Goal: Task Accomplishment & Management: Manage account settings

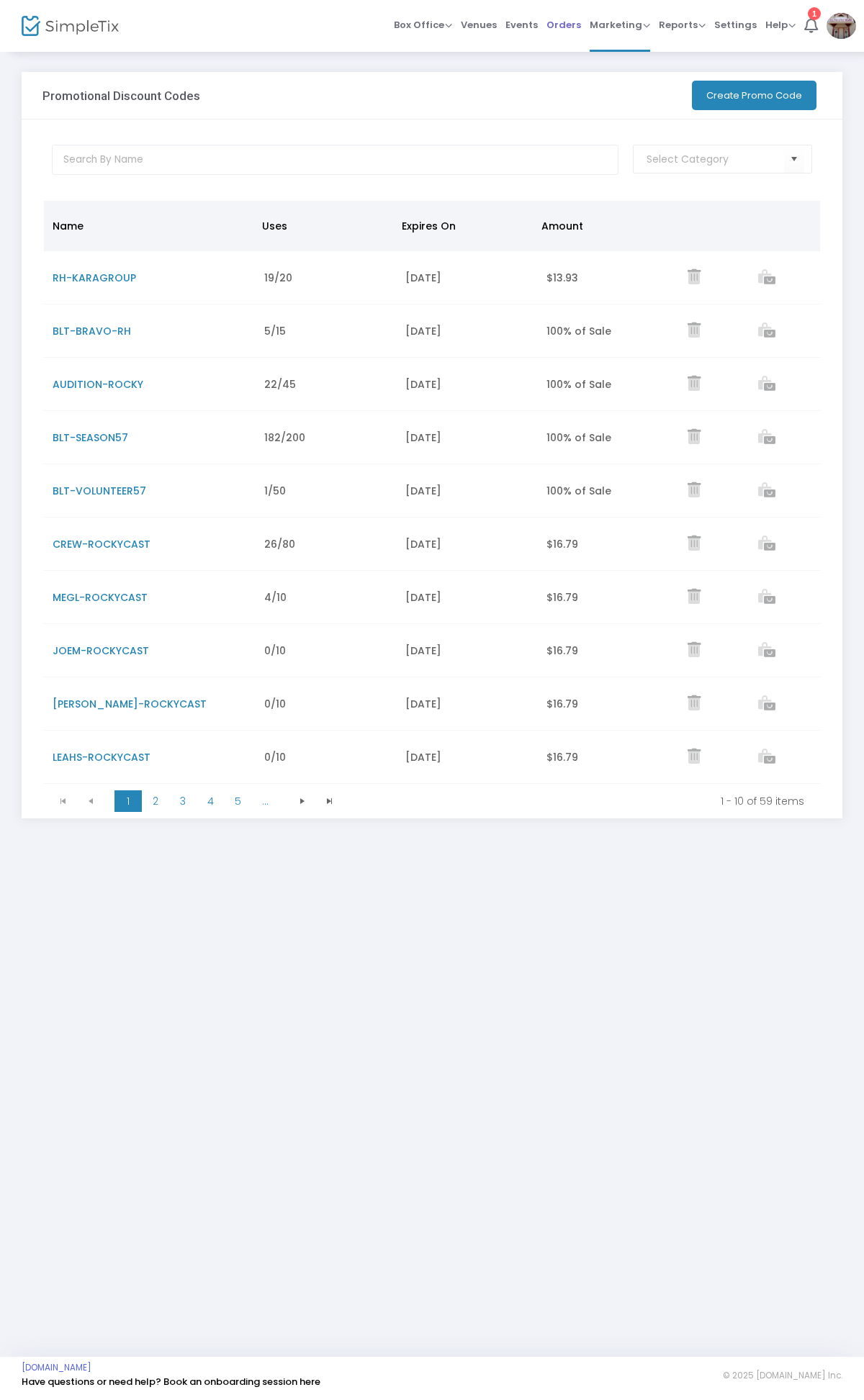
click at [559, 24] on span "Orders" at bounding box center [563, 24] width 35 height 37
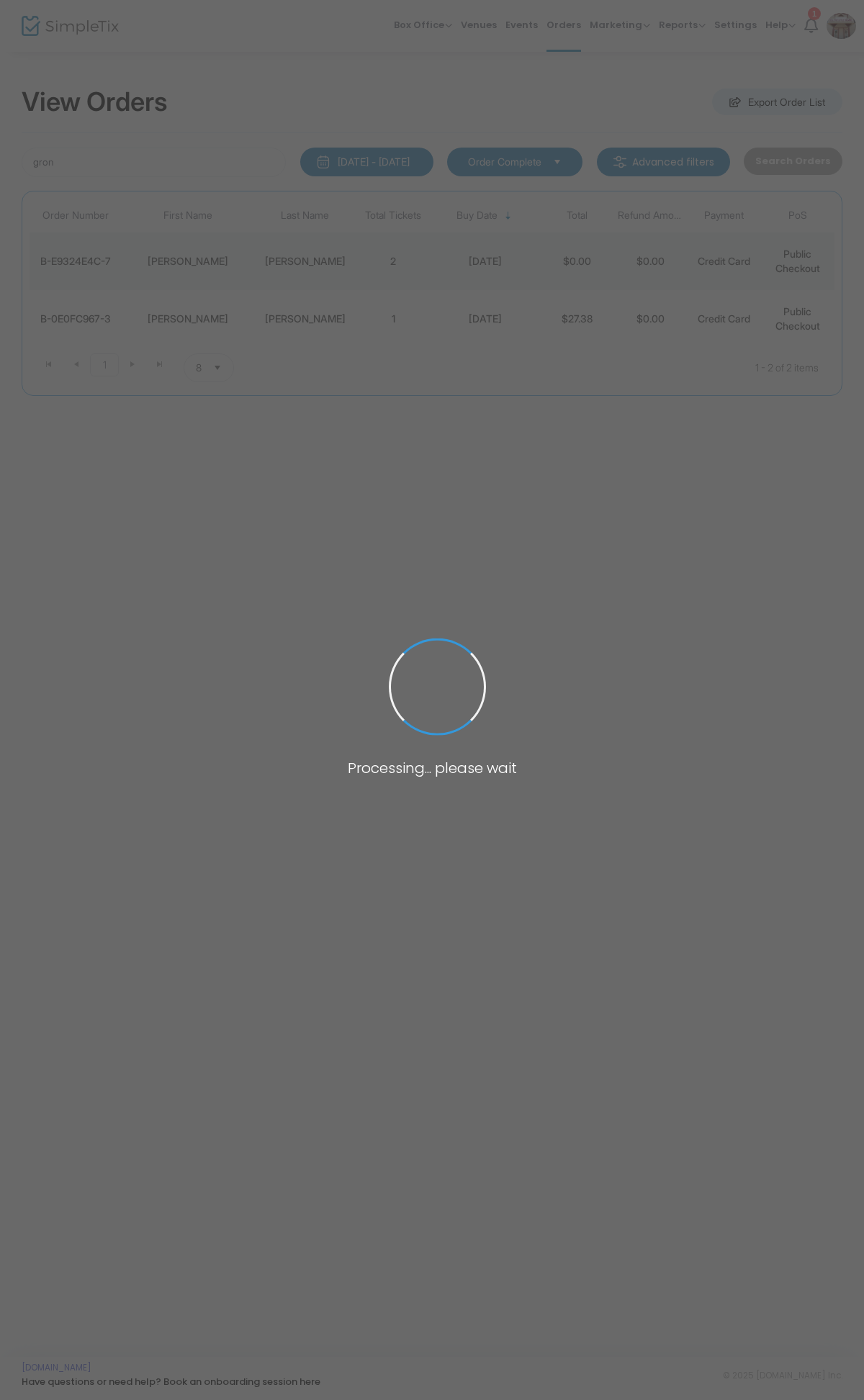
click at [628, 27] on span at bounding box center [432, 700] width 864 height 1400
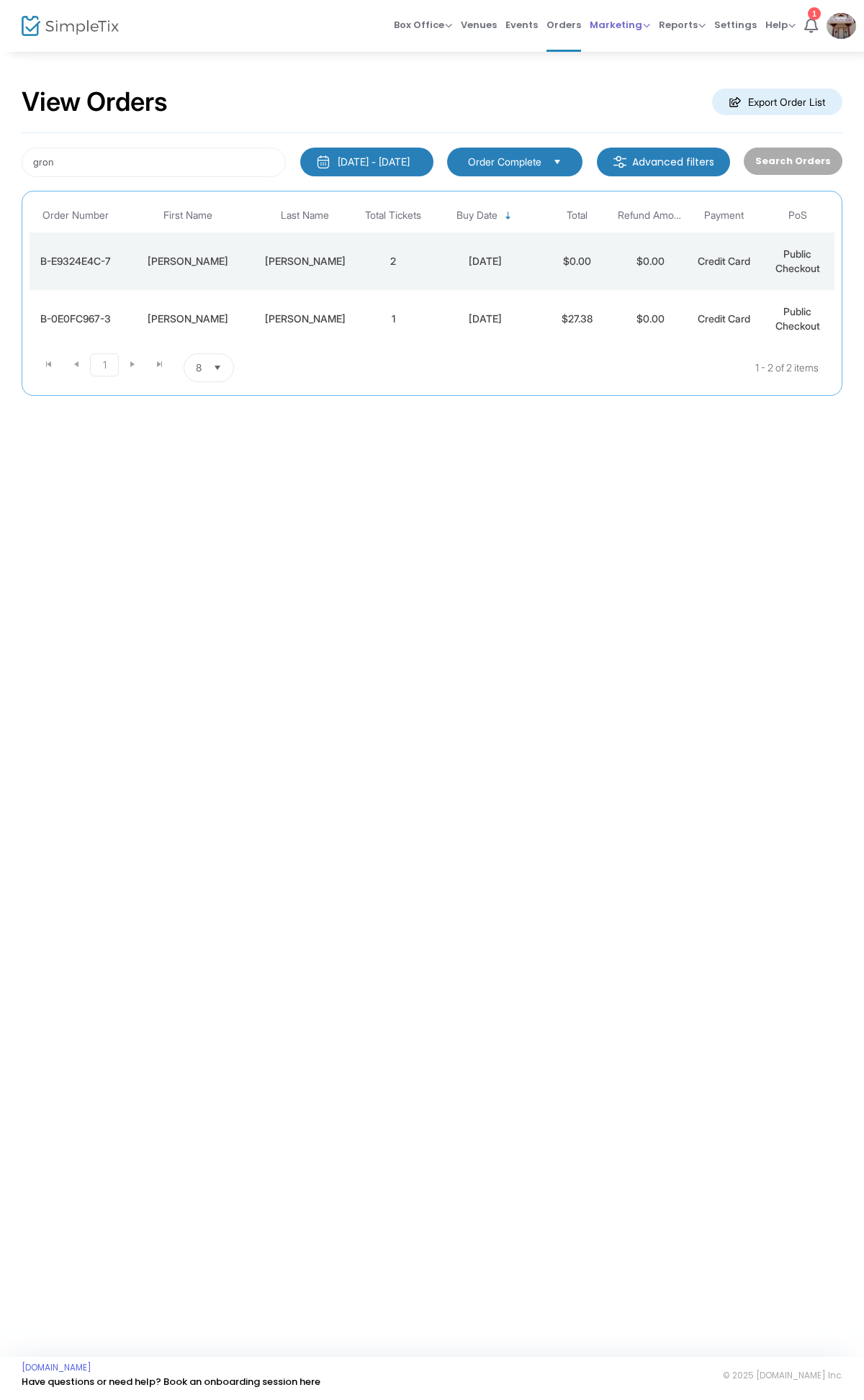
click at [623, 24] on span "Marketing" at bounding box center [619, 24] width 60 height 13
click at [617, 48] on li "Promo Codes" at bounding box center [647, 47] width 115 height 28
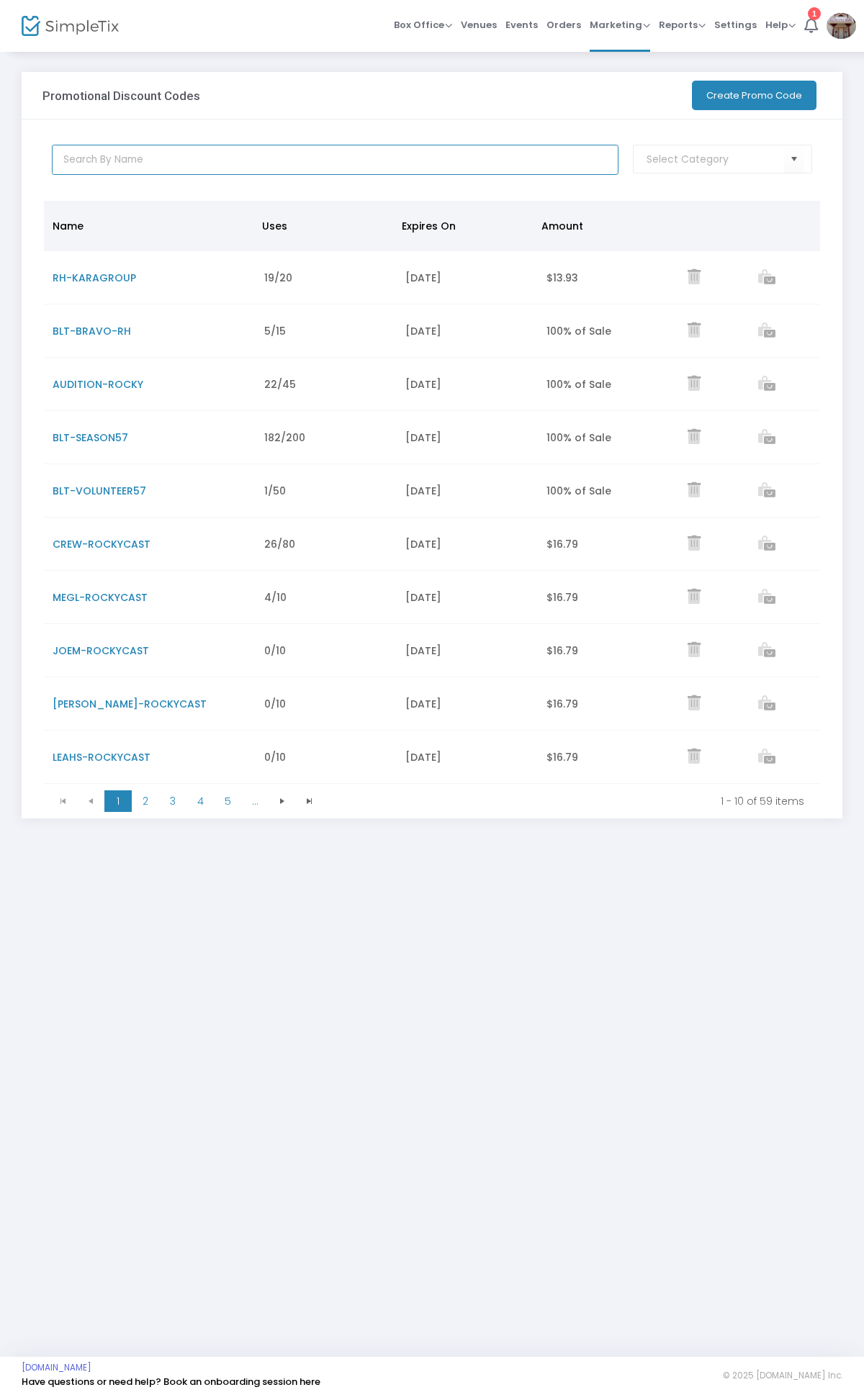
click at [193, 157] on input "text" at bounding box center [335, 159] width 567 height 31
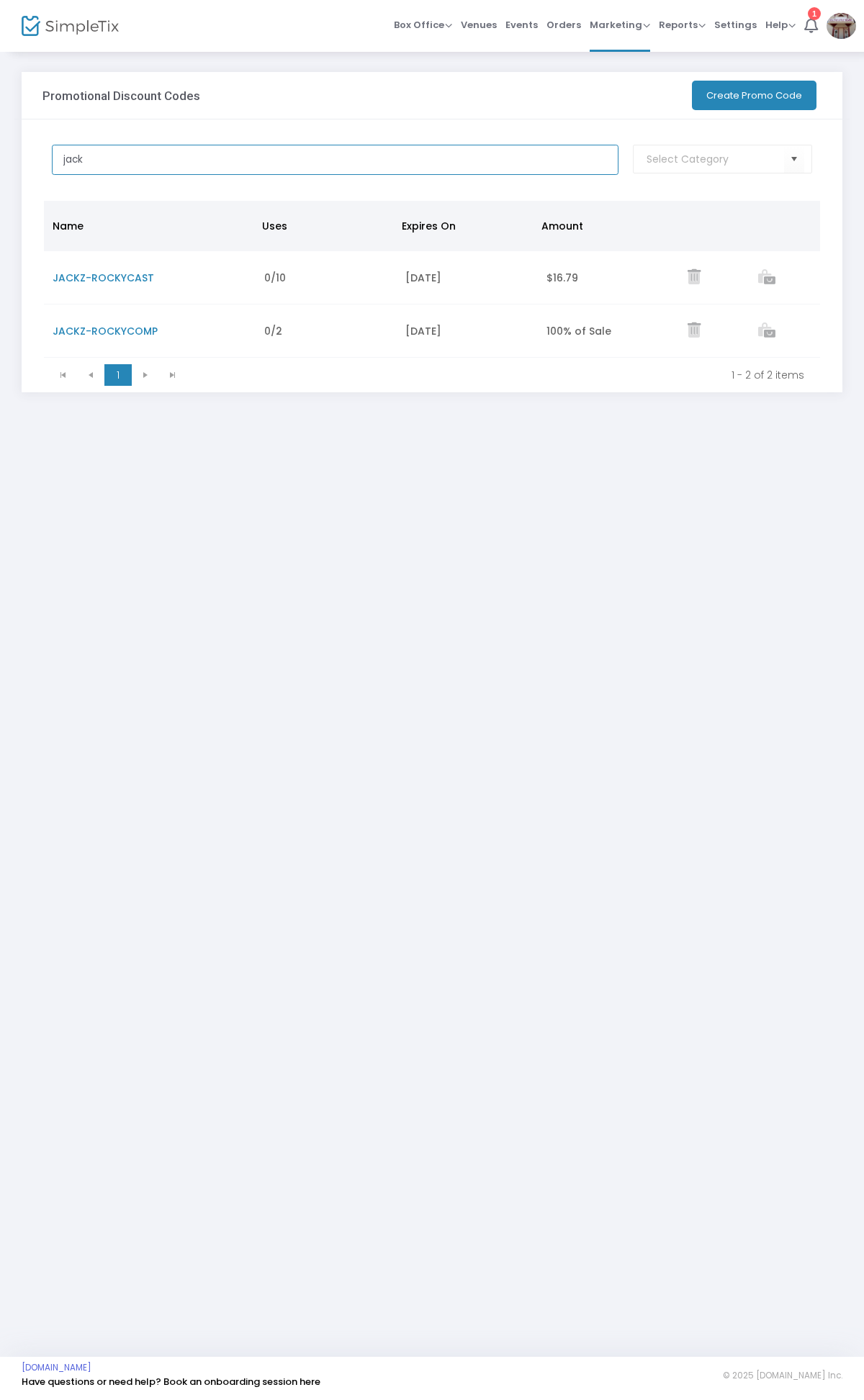
type input "jack"
drag, startPoint x: 607, startPoint y: 357, endPoint x: 614, endPoint y: 419, distance: 62.4
click at [614, 419] on div "Promotional Discount Codes More Export List Import List Import from Groupon Gen…" at bounding box center [432, 257] width 864 height 414
click at [759, 327] on icon "Data table" at bounding box center [767, 330] width 17 height 15
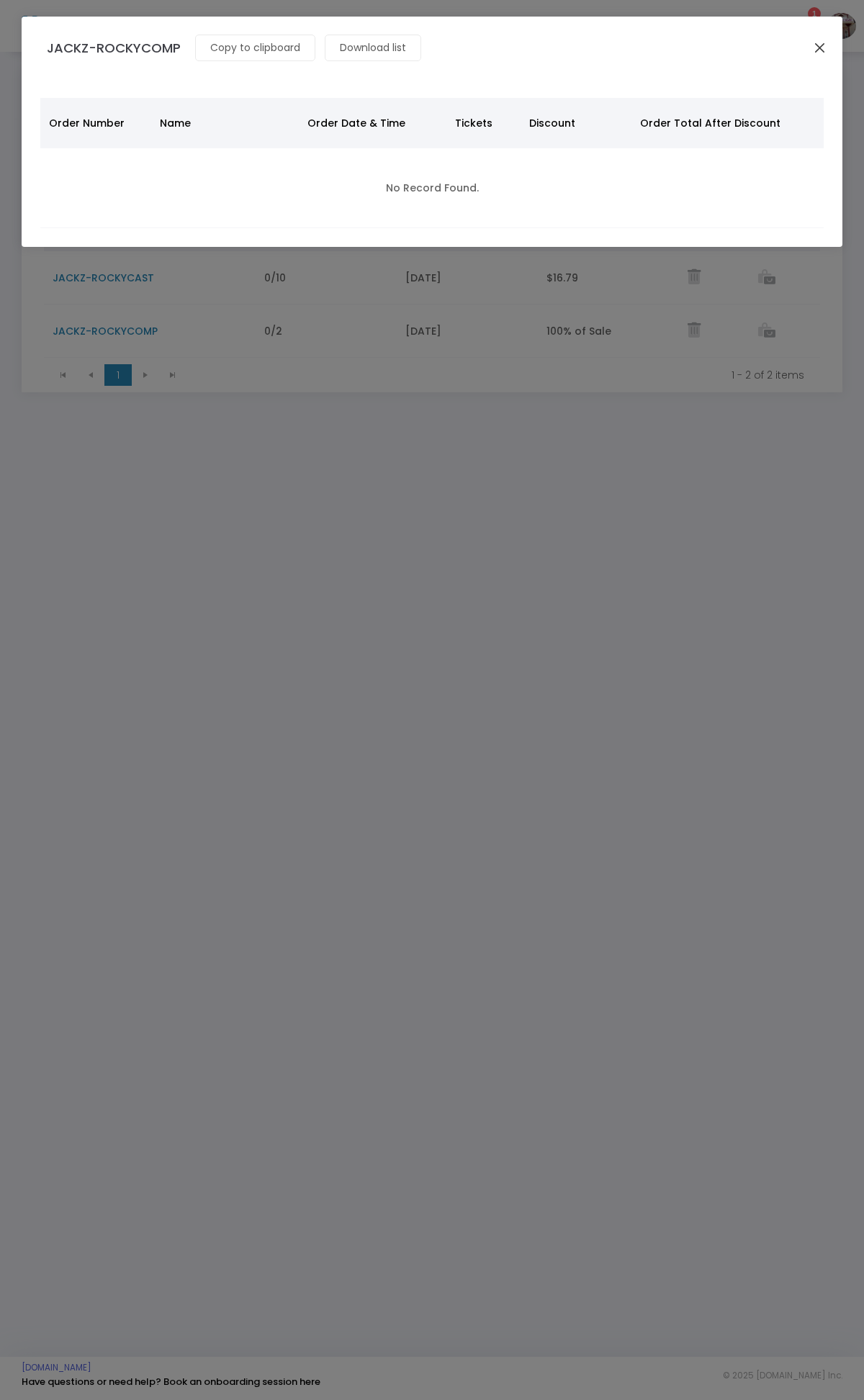
click at [822, 39] on button "Close" at bounding box center [820, 48] width 19 height 19
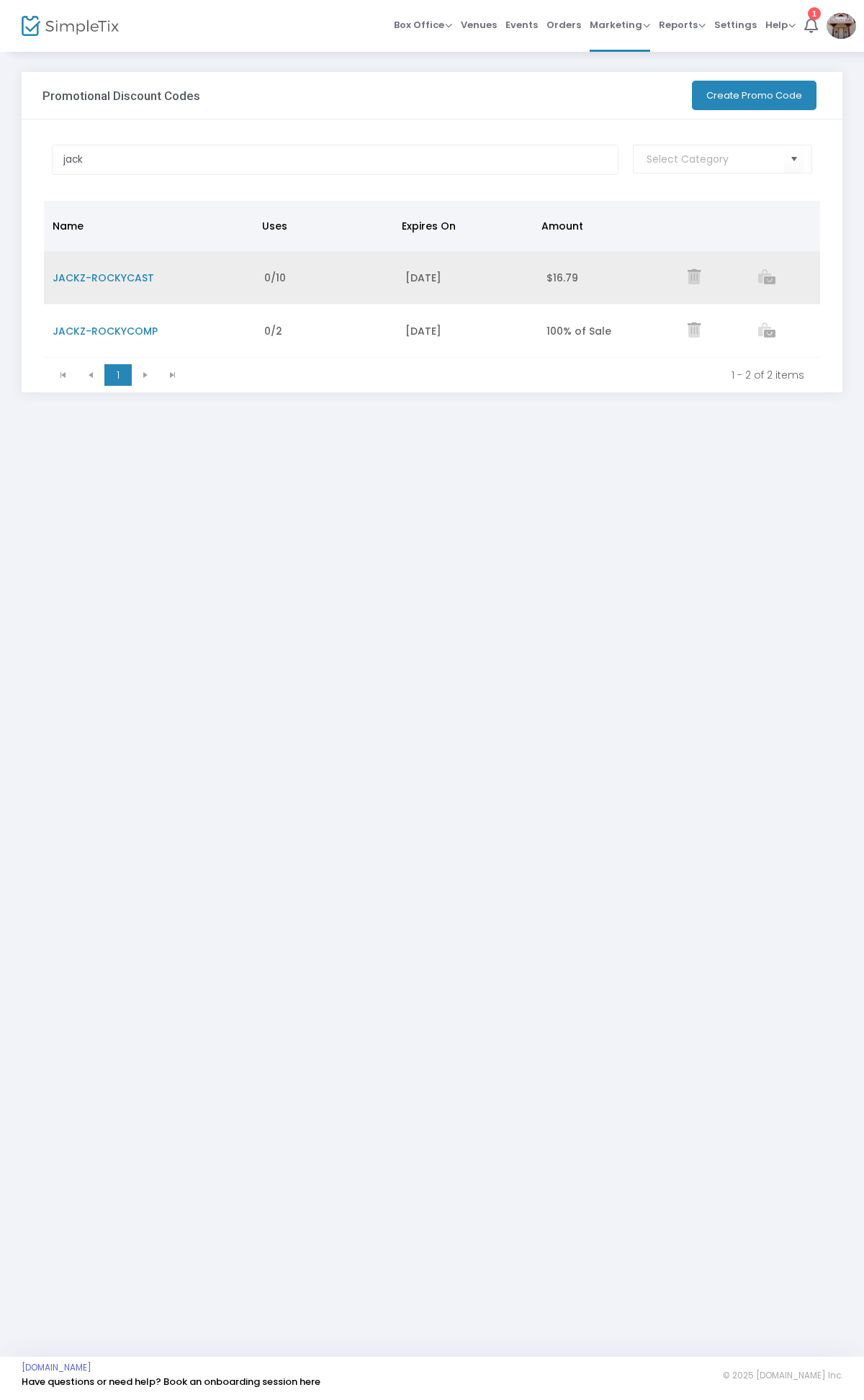
click at [766, 278] on icon "Data table" at bounding box center [767, 276] width 17 height 15
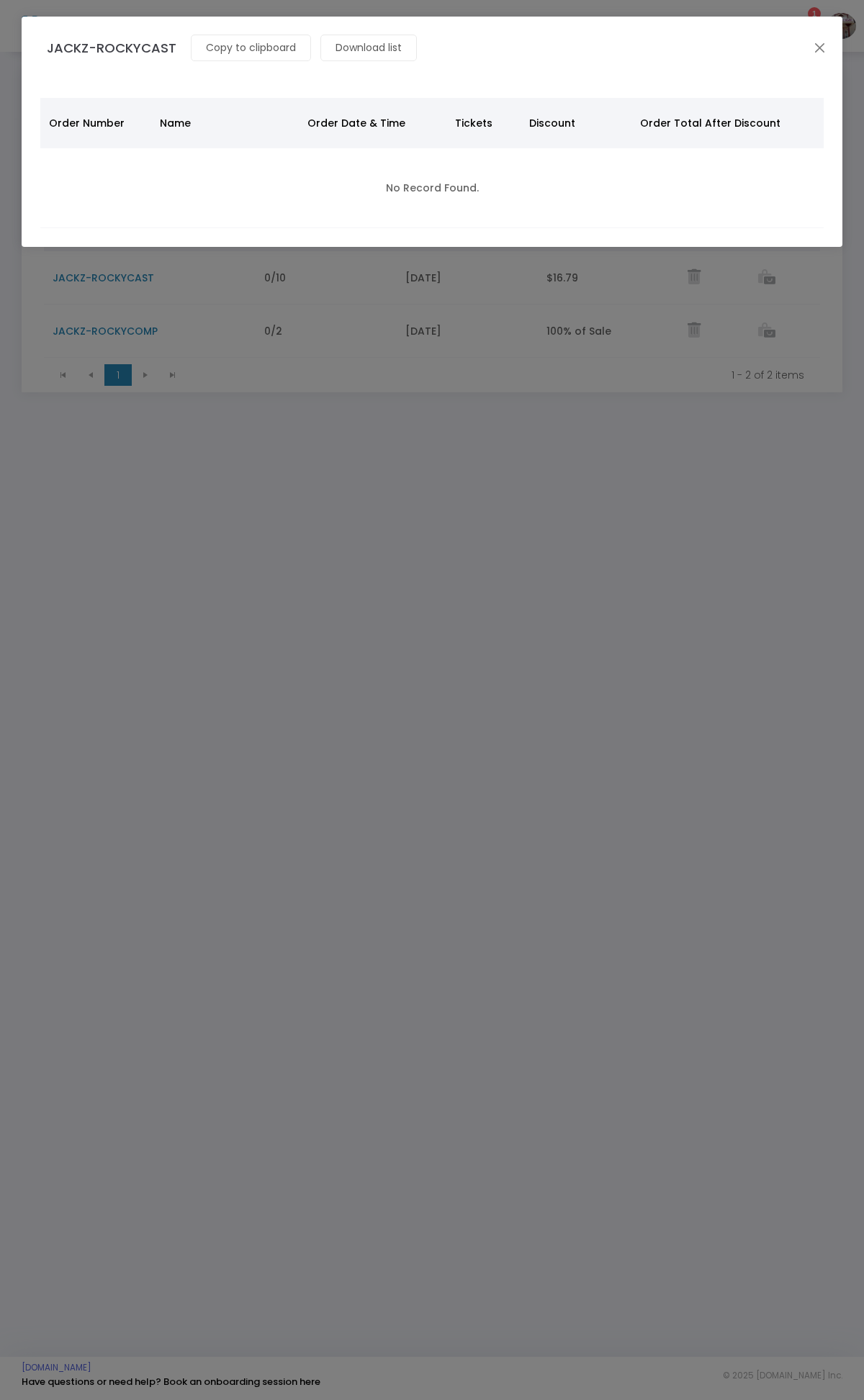
click at [814, 43] on button "Close" at bounding box center [820, 48] width 19 height 19
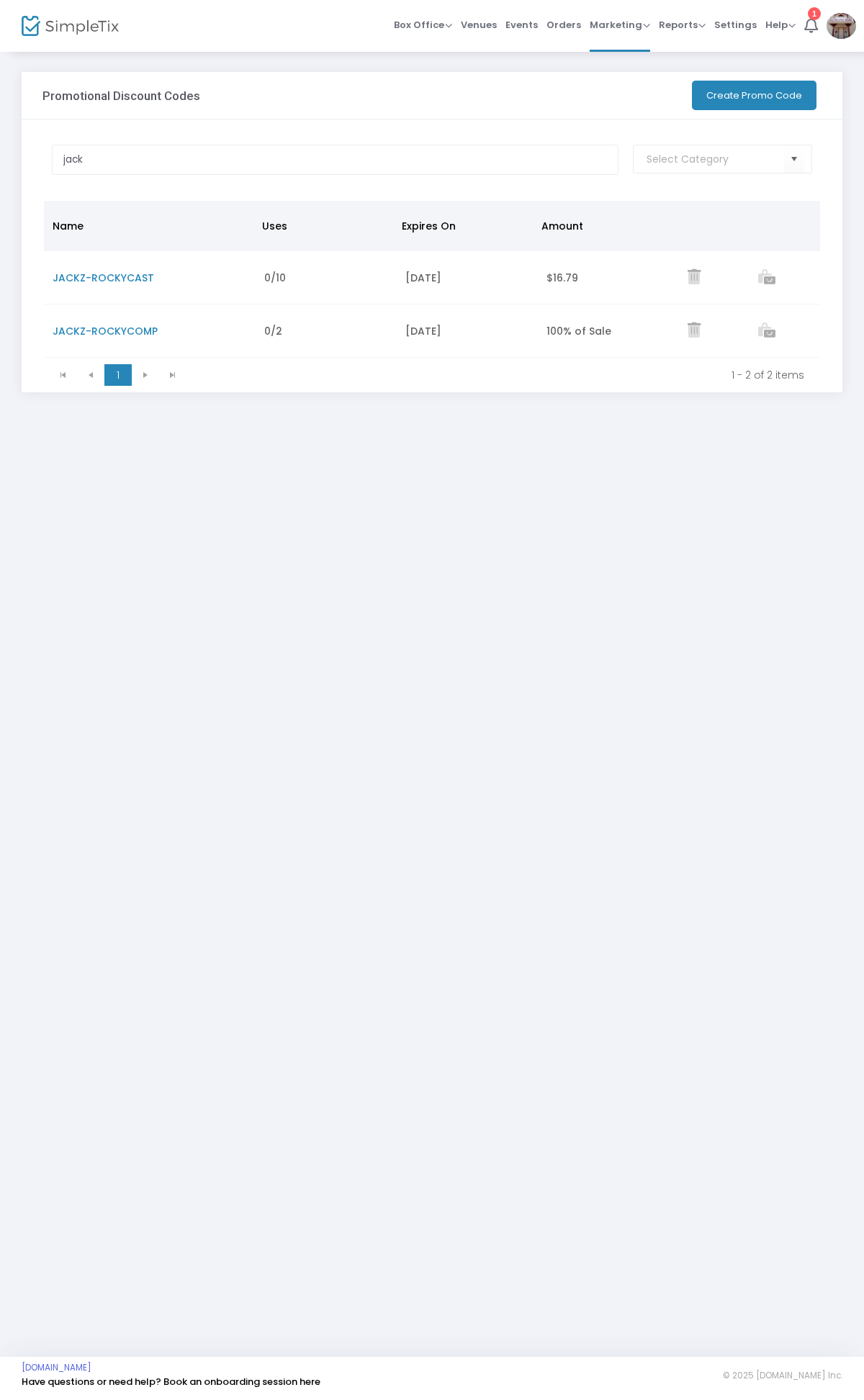
click at [488, 84] on div "Promotional Discount Codes" at bounding box center [360, 96] width 650 height 47
click at [124, 327] on span "JACKZ-ROCKYCOMP" at bounding box center [105, 331] width 105 height 14
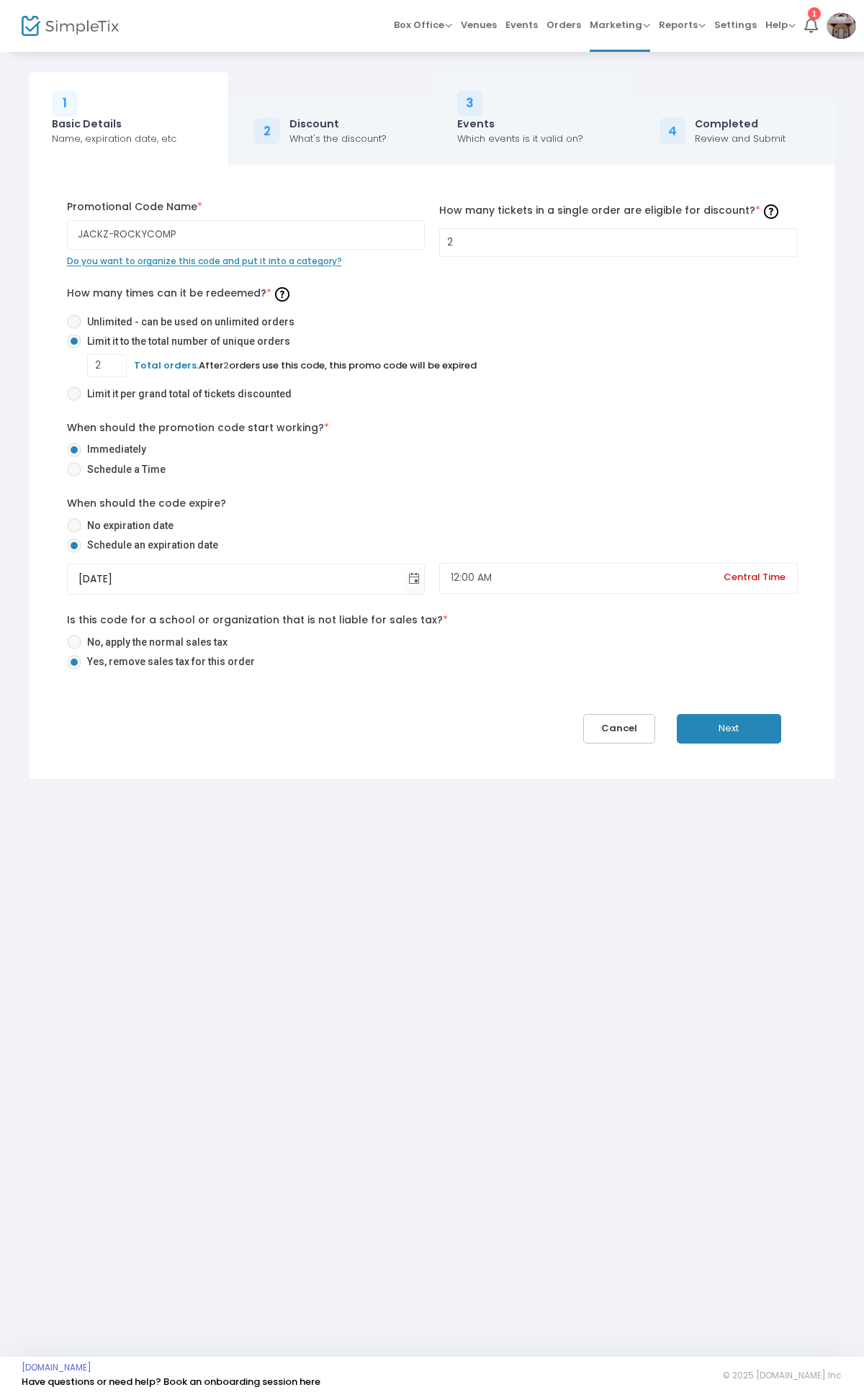
click at [729, 733] on button "Next" at bounding box center [728, 729] width 104 height 30
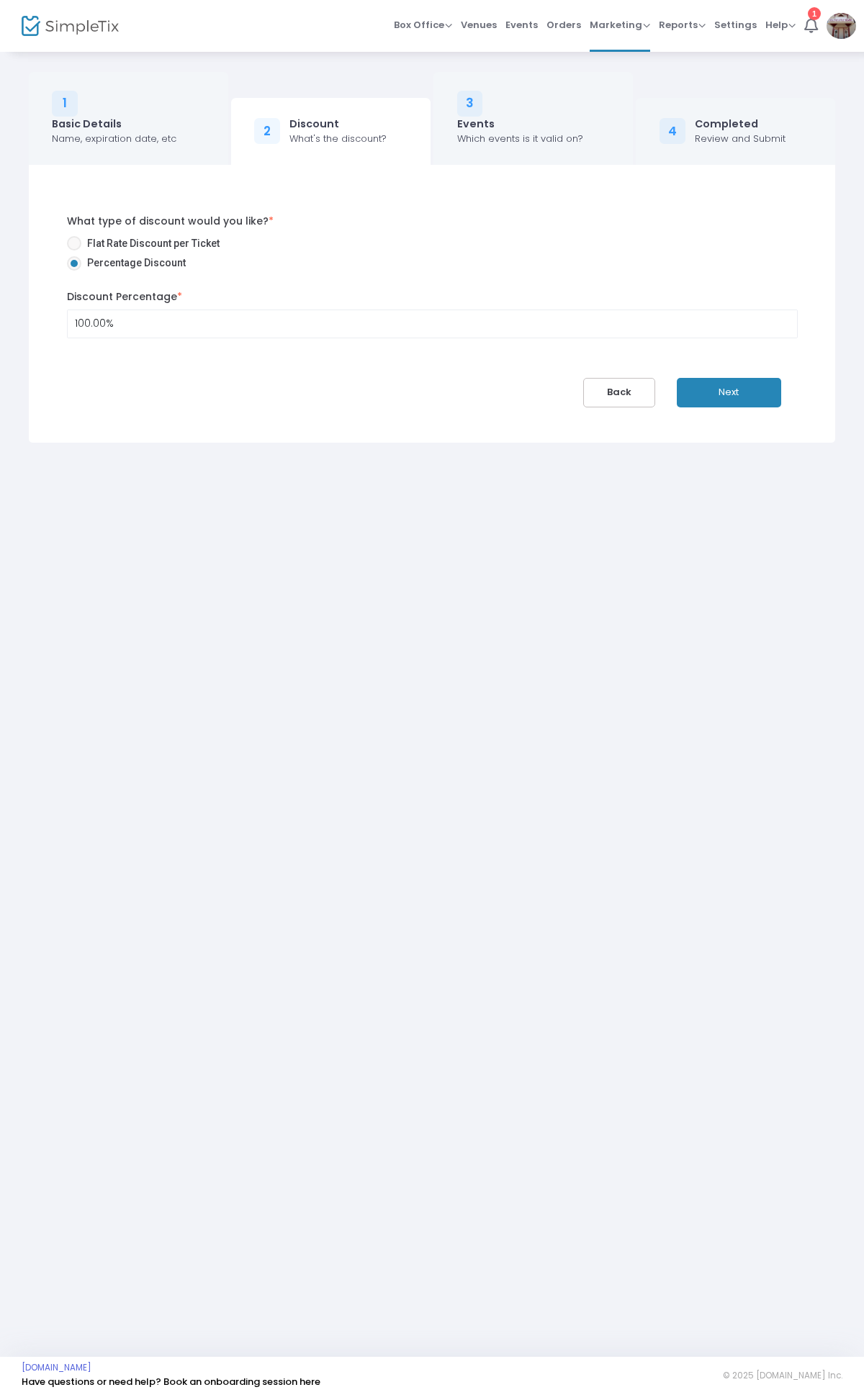
click at [735, 388] on button "Next" at bounding box center [728, 393] width 104 height 30
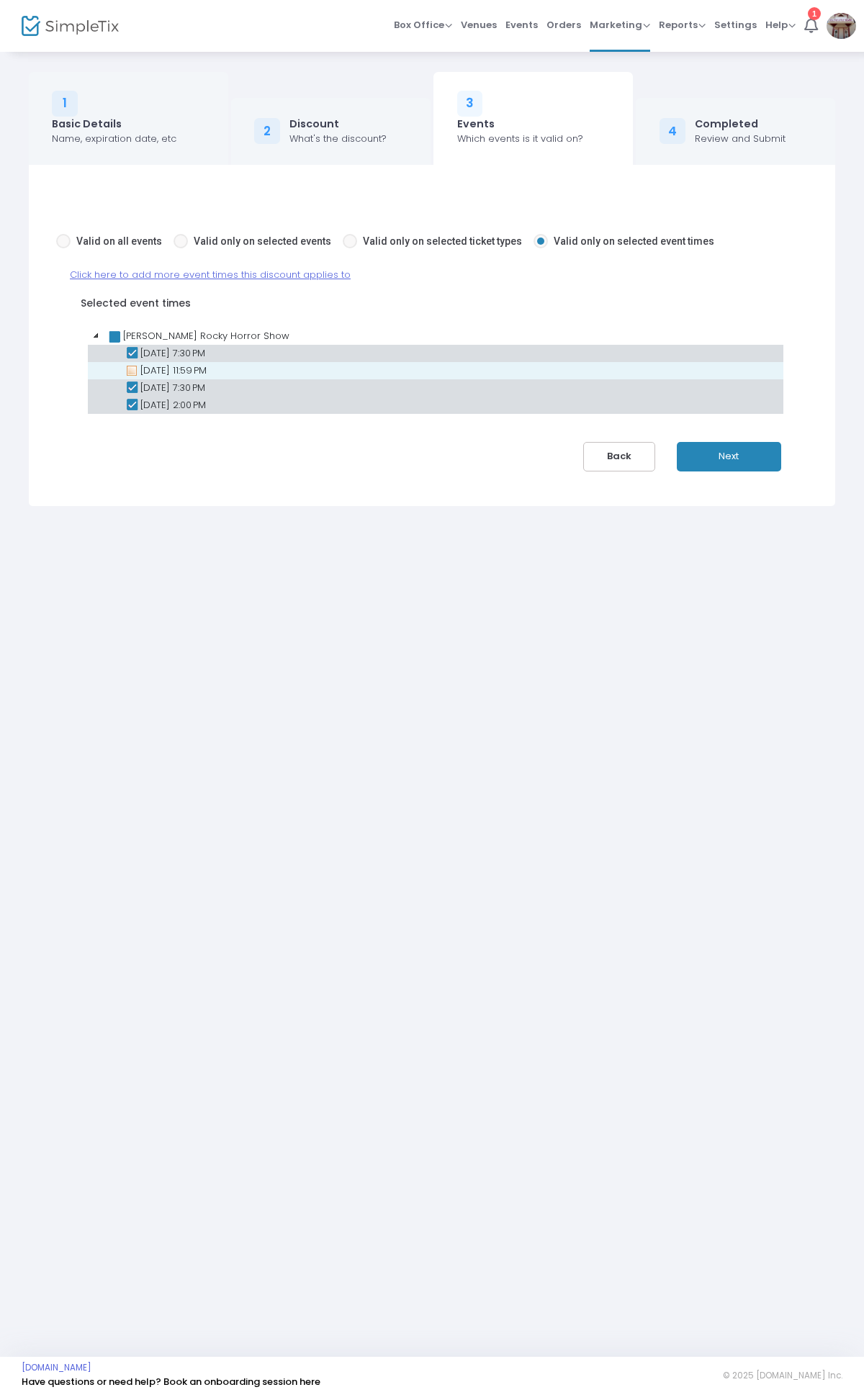
click at [129, 364] on icon at bounding box center [132, 370] width 17 height 17
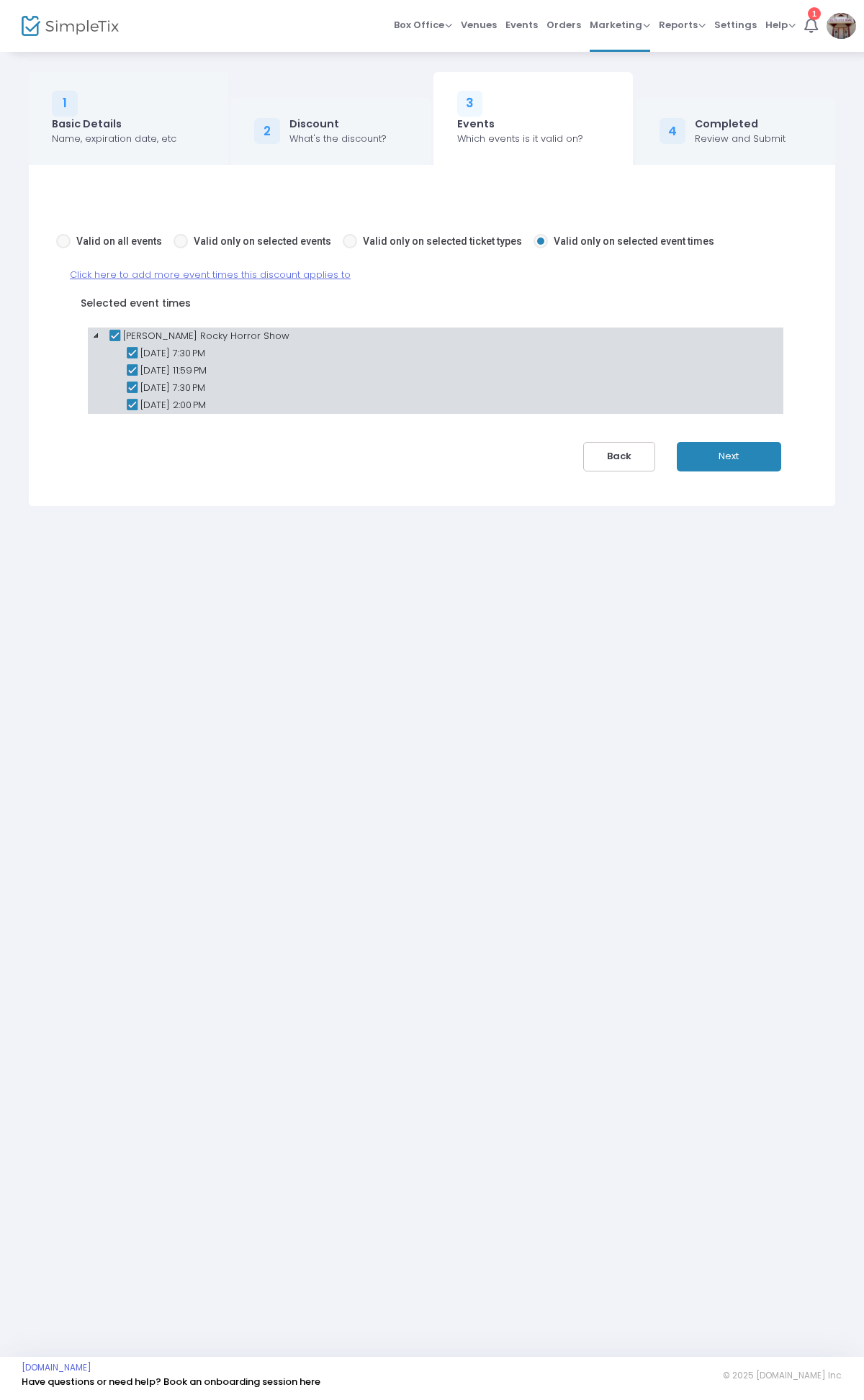
click at [756, 451] on button "Next" at bounding box center [728, 457] width 104 height 30
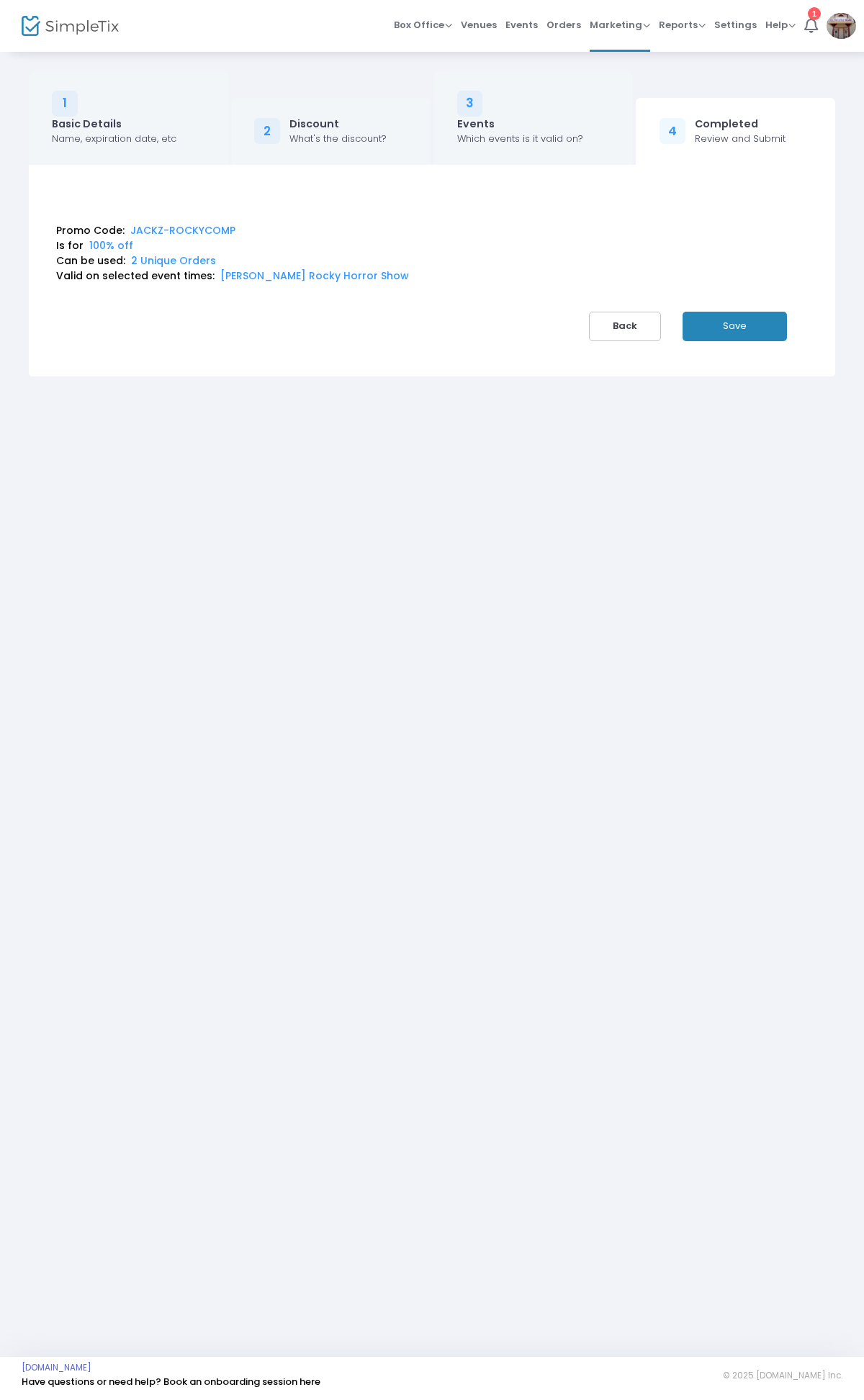
click at [721, 314] on button "Save" at bounding box center [735, 326] width 104 height 30
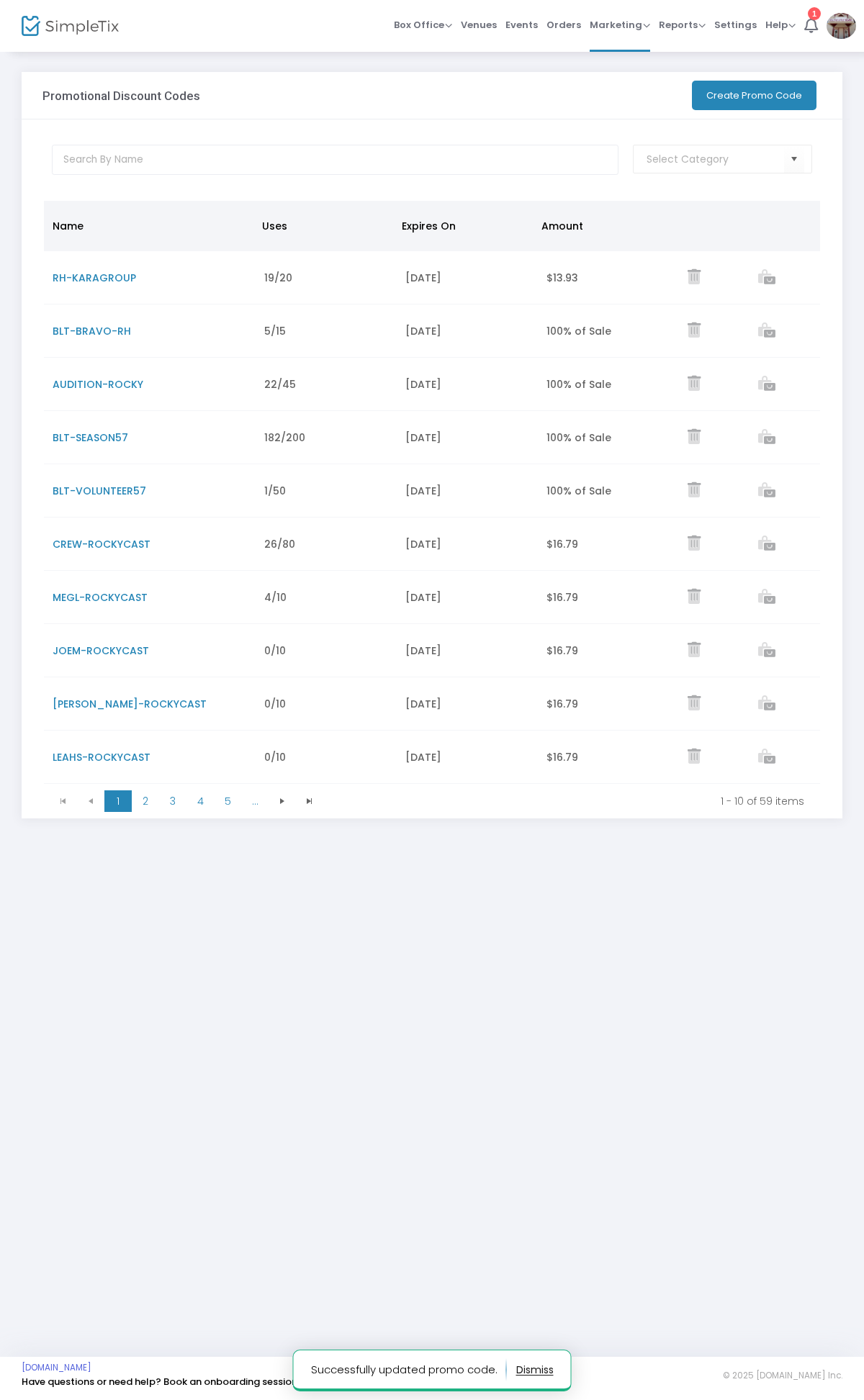
click at [842, 228] on div "Promotional Discount Codes More Export List Import List Import from Groupon Gen…" at bounding box center [432, 456] width 835 height 767
click at [848, 229] on div "Promotional Discount Codes More Export List Import List Import from Groupon Gen…" at bounding box center [432, 456] width 835 height 767
click at [857, 233] on div "Promotional Discount Codes More Export List Import List Import from Groupon Gen…" at bounding box center [432, 470] width 864 height 840
click at [406, 153] on input "text" at bounding box center [335, 159] width 567 height 31
type input "jack"
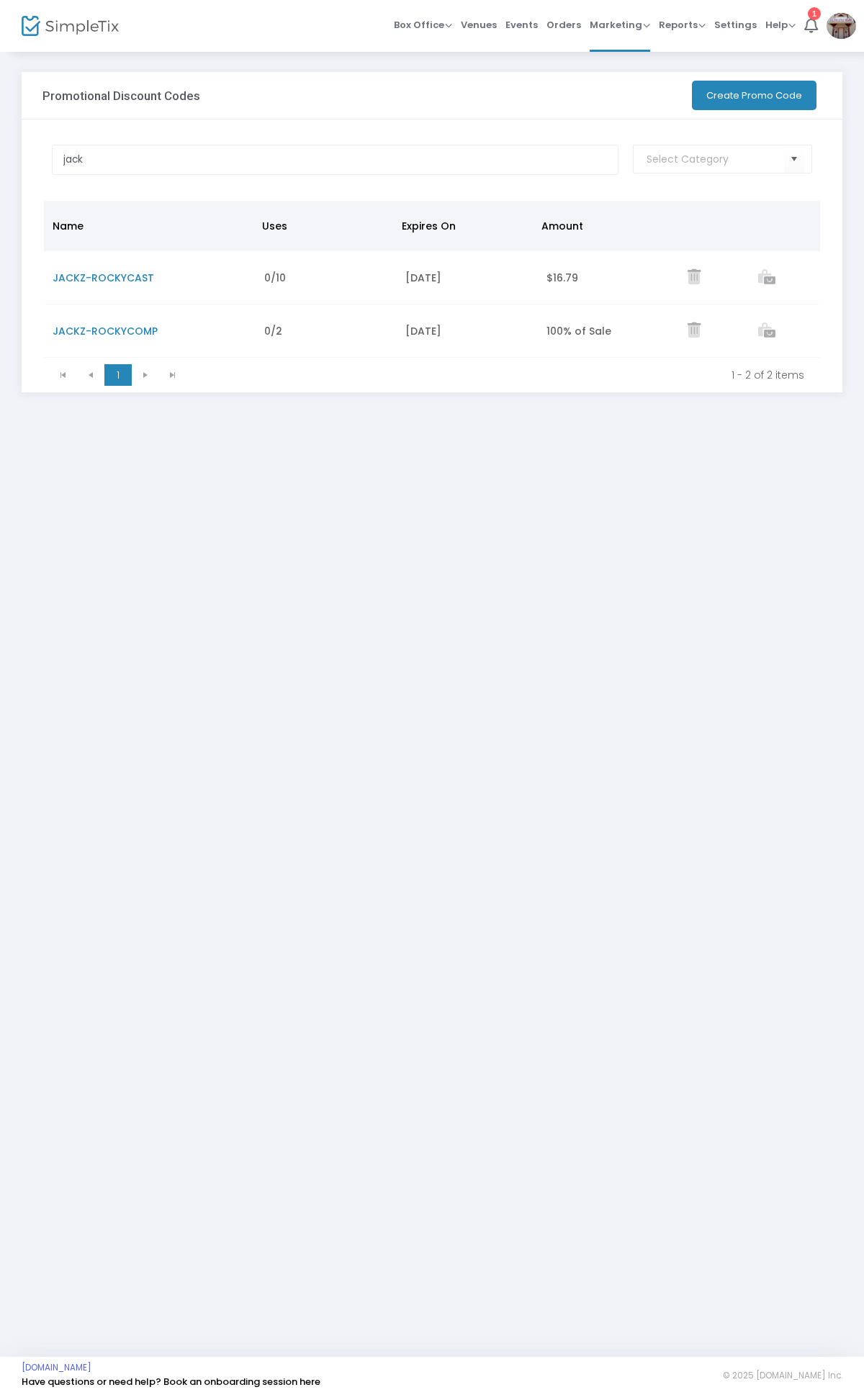
drag, startPoint x: 384, startPoint y: 391, endPoint x: 388, endPoint y: 414, distance: 23.3
click at [388, 413] on div "Promotional Discount Codes More Export List Import List Import from Groupon Gen…" at bounding box center [432, 242] width 835 height 341
drag, startPoint x: 388, startPoint y: 414, endPoint x: 189, endPoint y: 350, distance: 209.0
click at [388, 414] on div "Promotional Discount Codes More Export List Import List Import from Groupon Gen…" at bounding box center [432, 242] width 835 height 341
click at [350, 530] on div "Promotional Discount Codes More Export List Import List Import from Groupon Gen…" at bounding box center [432, 703] width 864 height 1307
